Goal: Use online tool/utility: Utilize a website feature to perform a specific function

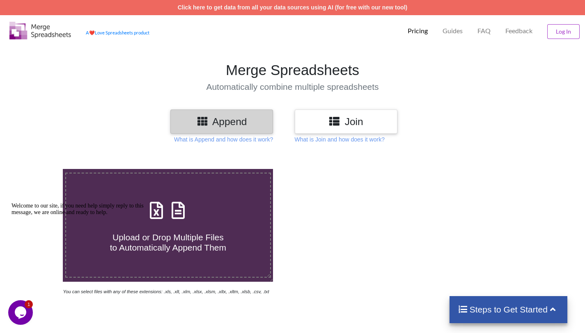
click at [201, 231] on h4 "Upload or Drop Multiple Files to Automatically Append Them" at bounding box center [168, 237] width 204 height 31
click at [39, 169] on input "Upload or Drop Multiple Files to Automatically Append Them" at bounding box center [39, 169] width 0 height 0
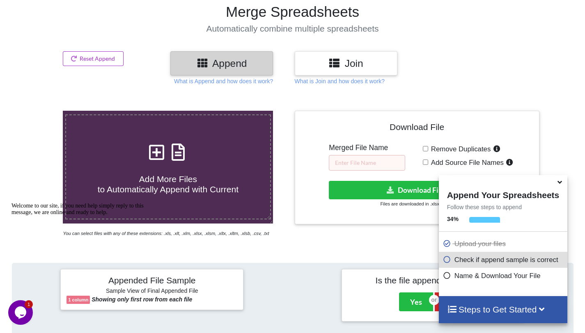
scroll to position [55, 0]
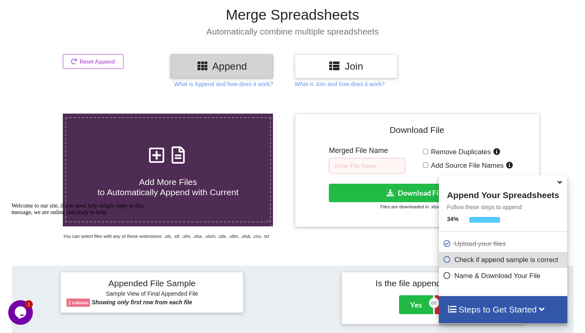
click at [252, 68] on h3 "Append" at bounding box center [221, 66] width 90 height 12
click at [158, 157] on icon at bounding box center [156, 150] width 21 height 17
click at [39, 114] on input "Add More Files to Automatically Append with Current" at bounding box center [39, 114] width 0 height 0
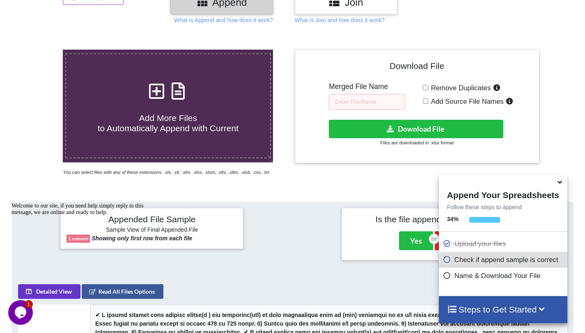
scroll to position [123, 0]
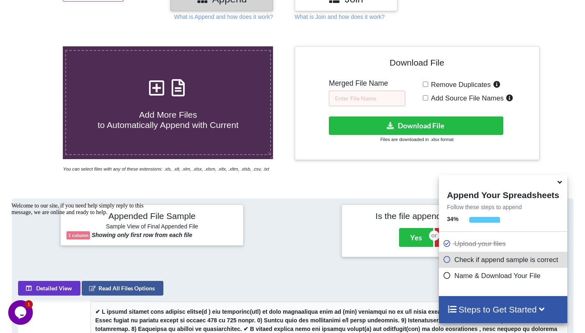
click at [157, 91] on icon at bounding box center [156, 83] width 21 height 17
click at [39, 46] on input "Add More Files to Automatically Append with Current" at bounding box center [39, 46] width 0 height 0
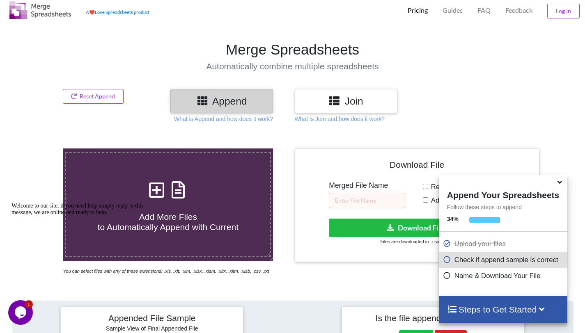
scroll to position [15, 0]
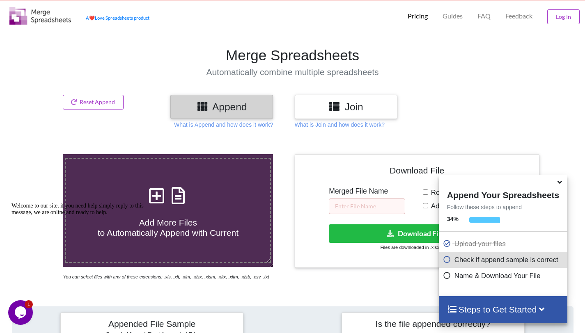
click at [153, 196] on icon at bounding box center [156, 191] width 21 height 17
click at [39, 154] on input "Add More Files to Automatically Append with Current" at bounding box center [39, 154] width 0 height 0
type input "C:\fakepath\TFA-GHAD-New-Application_EliA SymphonyS.xlsx"
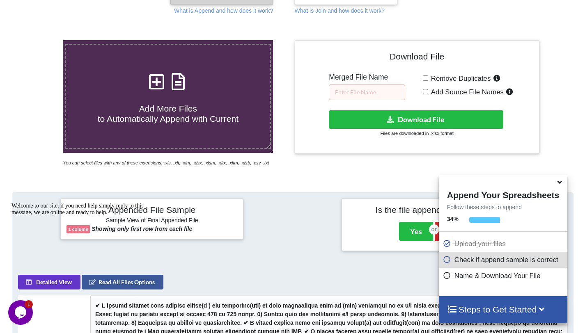
scroll to position [130, 0]
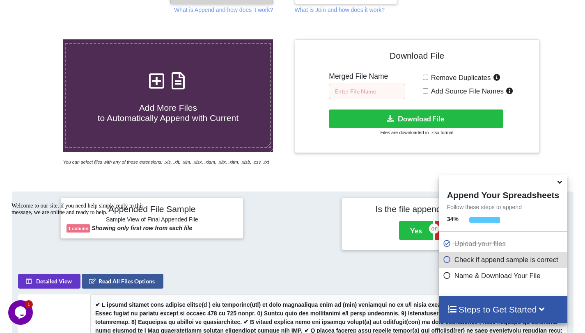
click at [349, 94] on input "text" at bounding box center [367, 92] width 76 height 16
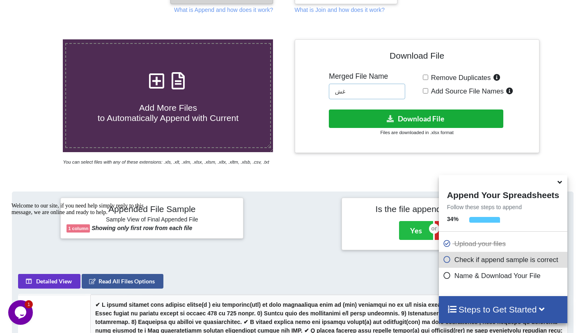
type input "غ"
type input "Yahia"
click at [402, 117] on button "Download File" at bounding box center [416, 119] width 174 height 18
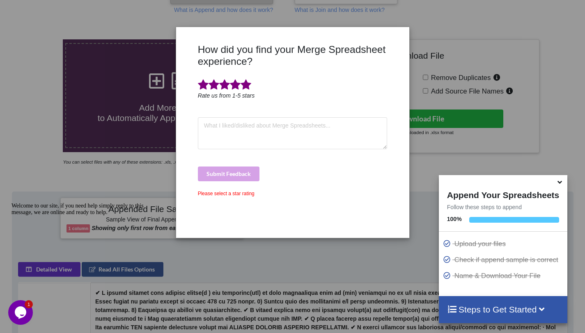
click at [245, 87] on span at bounding box center [245, 84] width 11 height 11
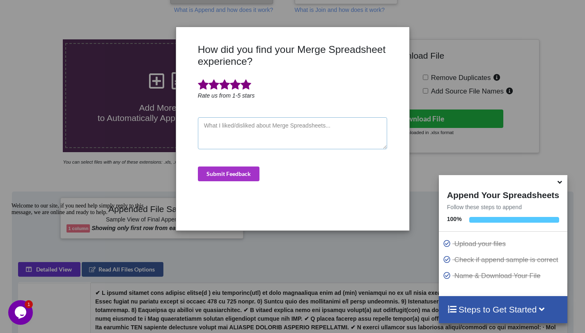
click at [265, 133] on textarea at bounding box center [293, 133] width 190 height 32
type textarea "amzing"
click at [235, 173] on button "Submit Feedback" at bounding box center [229, 174] width 62 height 15
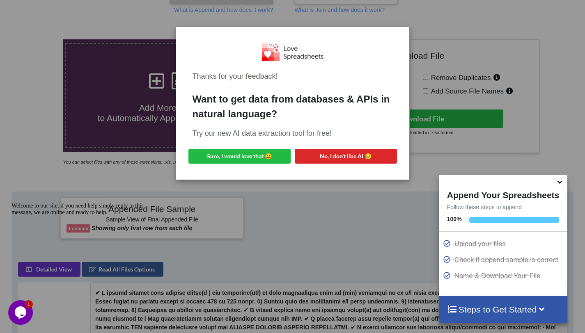
click at [319, 209] on div "Thanks for your feedback! Want to get data from databases & APIs in natural lan…" at bounding box center [292, 166] width 585 height 333
click at [377, 158] on button "No, I don't like AI 😥" at bounding box center [346, 156] width 102 height 15
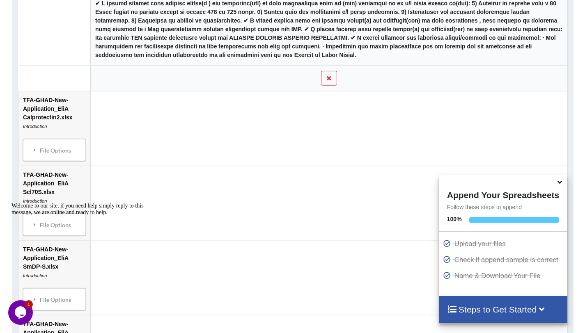
scroll to position [417, 0]
